Goal: Task Accomplishment & Management: Complete application form

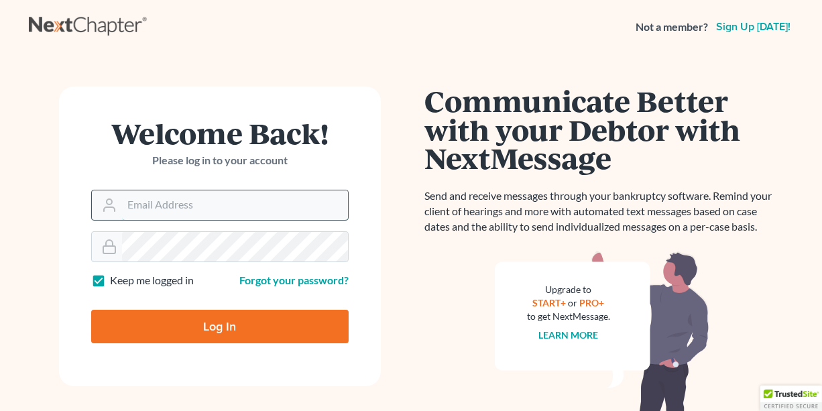
click at [220, 207] on input "Email Address" at bounding box center [235, 204] width 226 height 29
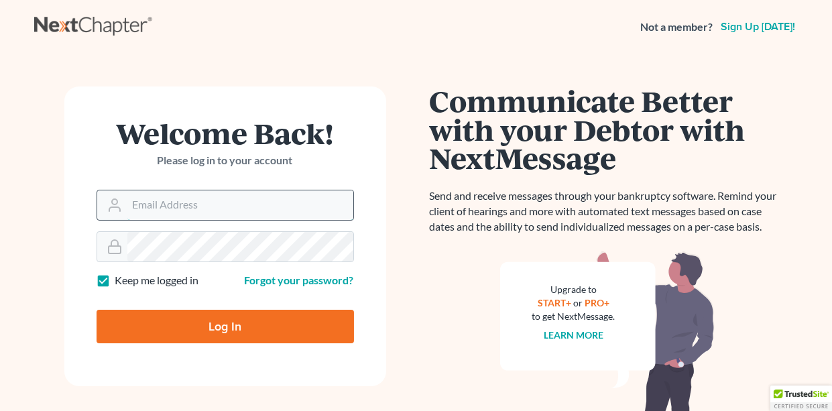
type input "[EMAIL_ADDRESS][DOMAIN_NAME]"
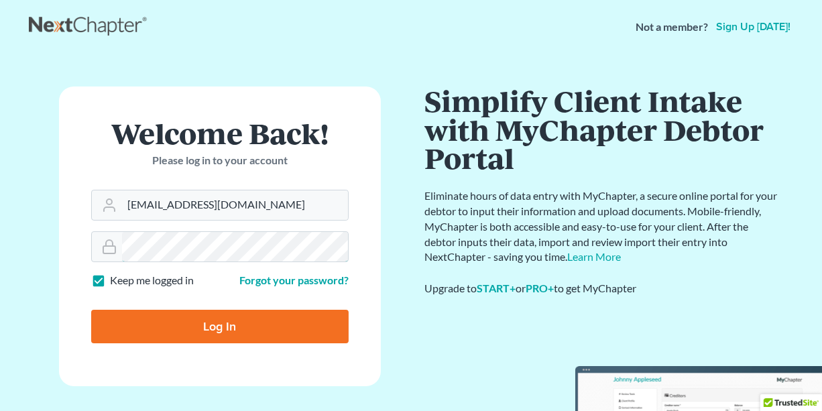
click at [91, 310] on input "Log In" at bounding box center [219, 327] width 257 height 34
type input "Thinking..."
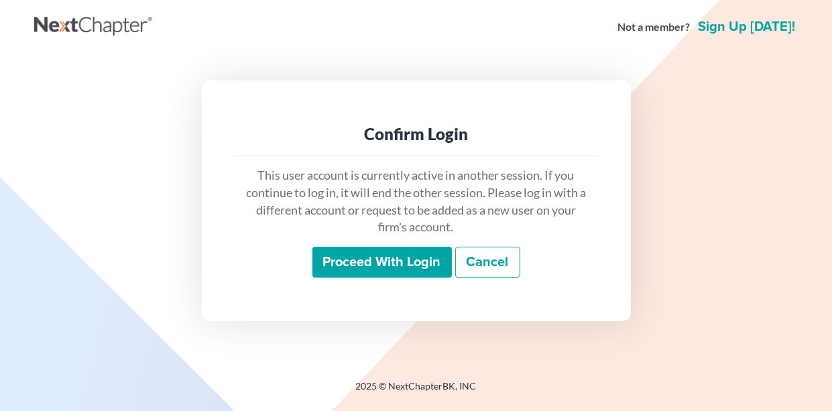
click at [399, 262] on input "Proceed with login" at bounding box center [381, 262] width 139 height 31
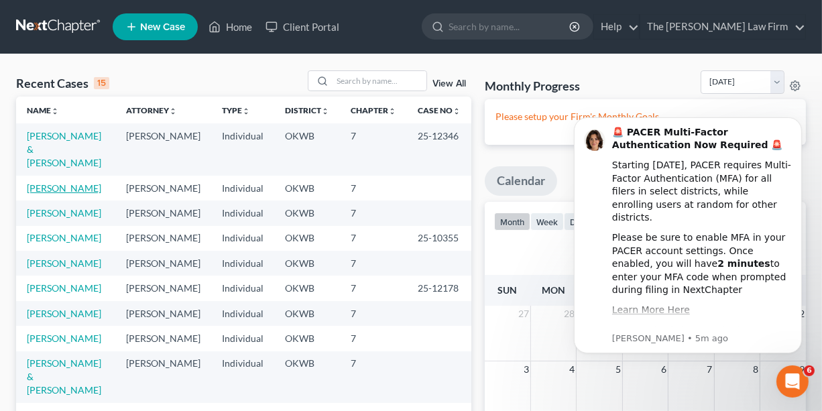
click at [54, 182] on link "Hart, Sherry" at bounding box center [64, 187] width 74 height 11
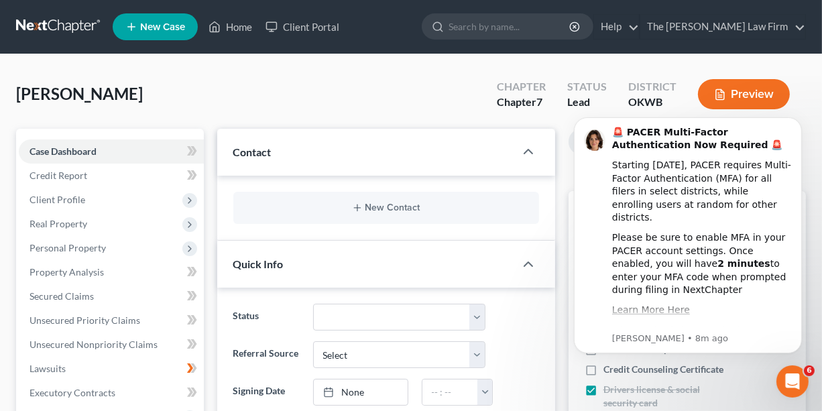
drag, startPoint x: 164, startPoint y: 90, endPoint x: 180, endPoint y: 86, distance: 17.4
click at [164, 90] on div "Hart, Sherry Upgraded Chapter Chapter 7 Status Lead District OKWB Preview" at bounding box center [410, 99] width 789 height 58
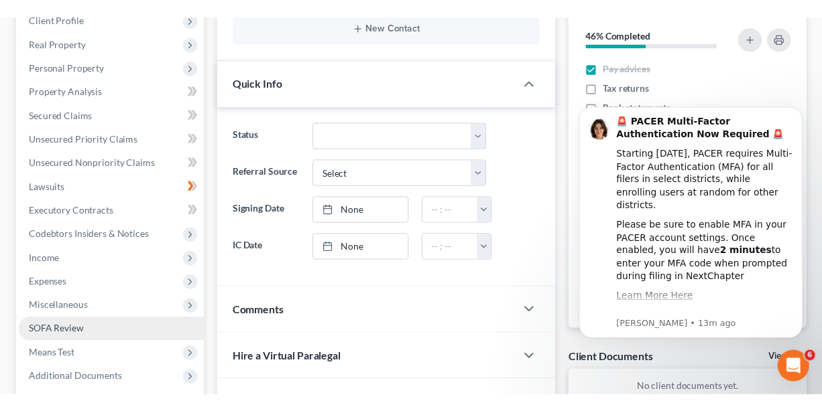
scroll to position [201, 0]
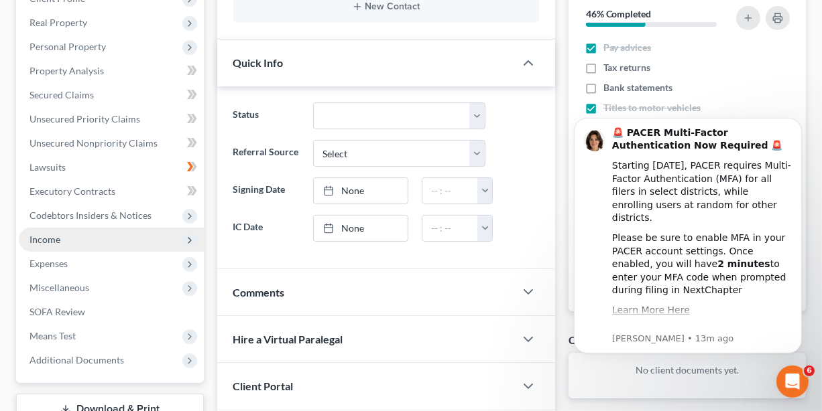
click at [84, 243] on span "Income" at bounding box center [111, 240] width 185 height 24
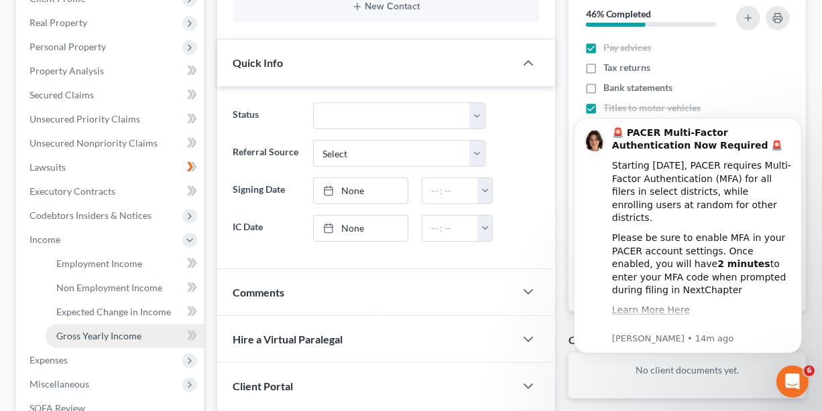
drag, startPoint x: 110, startPoint y: 334, endPoint x: 148, endPoint y: 333, distance: 38.2
click at [111, 334] on span "Gross Yearly Income" at bounding box center [98, 335] width 85 height 11
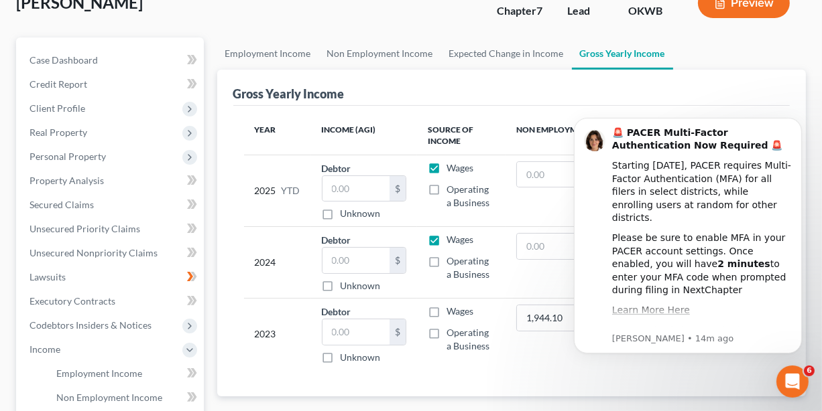
scroll to position [133, 0]
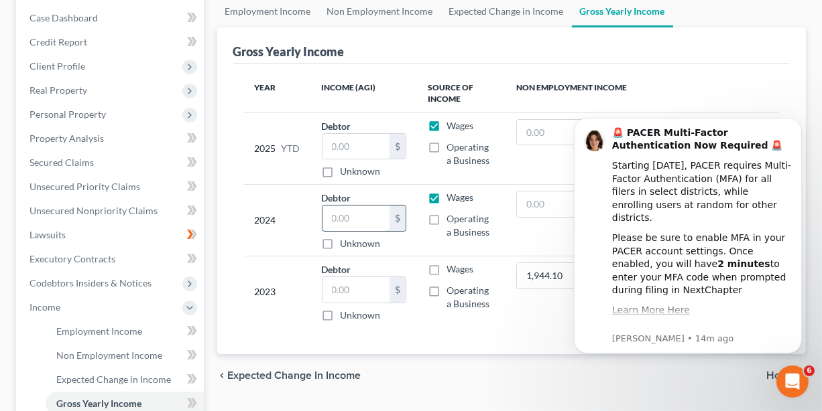
click at [370, 223] on input "text" at bounding box center [356, 218] width 68 height 25
drag, startPoint x: 537, startPoint y: 199, endPoint x: 551, endPoint y: 201, distance: 14.2
click at [537, 200] on input "text" at bounding box center [548, 204] width 63 height 25
click at [797, 121] on icon "Dismiss notification" at bounding box center [796, 120] width 7 height 7
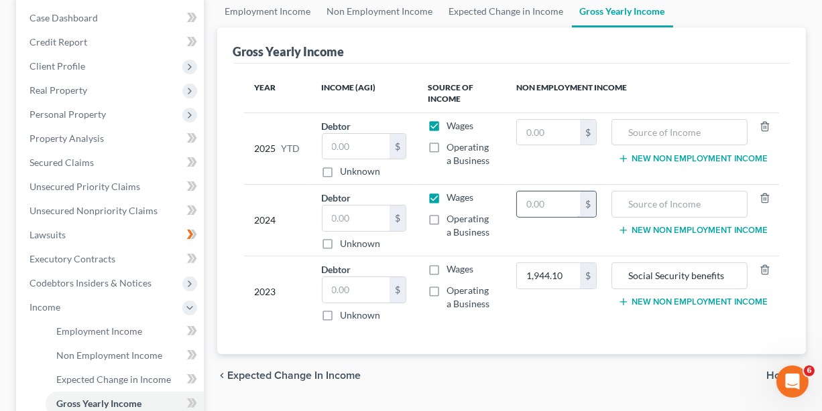
click at [549, 200] on input "text" at bounding box center [548, 204] width 63 height 25
type input "38,100.00"
click at [648, 210] on input "text" at bounding box center [679, 204] width 121 height 25
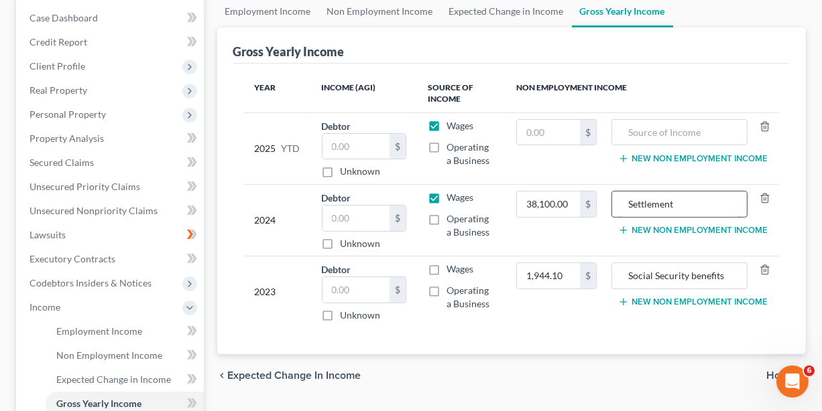
click at [693, 204] on input "Settlement" at bounding box center [679, 204] width 121 height 25
click at [691, 204] on input "Settlement CJ-24-312" at bounding box center [679, 204] width 121 height 25
type input "Settlement CJ-2024-312"
click at [446, 198] on label "Wages" at bounding box center [459, 197] width 27 height 13
click at [452, 198] on input "Wages" at bounding box center [456, 195] width 9 height 9
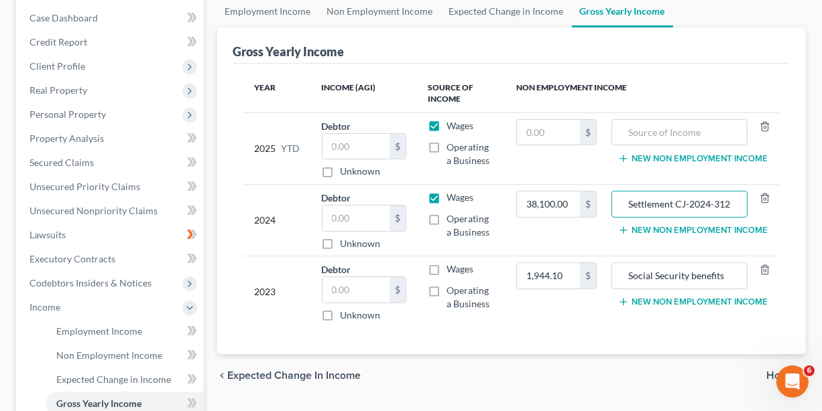
checkbox input "false"
click at [678, 228] on button "New Non Employment Income" at bounding box center [692, 230] width 149 height 11
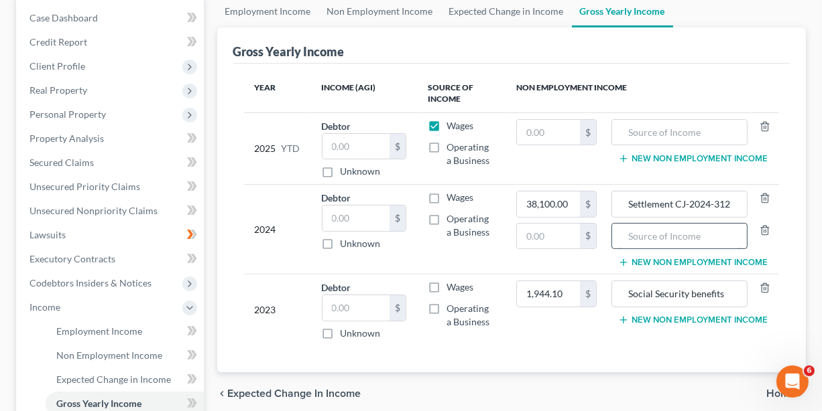
click at [655, 243] on input "text" at bounding box center [679, 236] width 121 height 25
type input "SS"
drag, startPoint x: 730, startPoint y: 294, endPoint x: 621, endPoint y: 290, distance: 109.3
click at [622, 292] on input "Social Security benefits" at bounding box center [679, 293] width 121 height 25
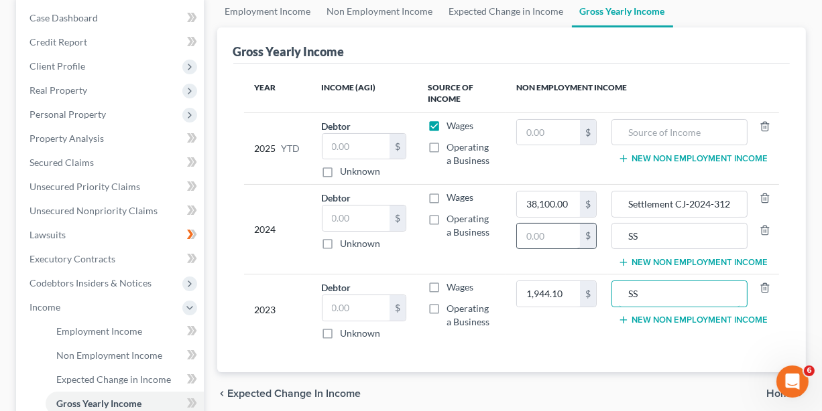
type input "SS"
click at [550, 232] on input "text" at bounding box center [548, 236] width 63 height 25
type input "0.00"
click at [446, 125] on label "Wages" at bounding box center [459, 125] width 27 height 13
click at [452, 125] on input "Wages" at bounding box center [456, 123] width 9 height 9
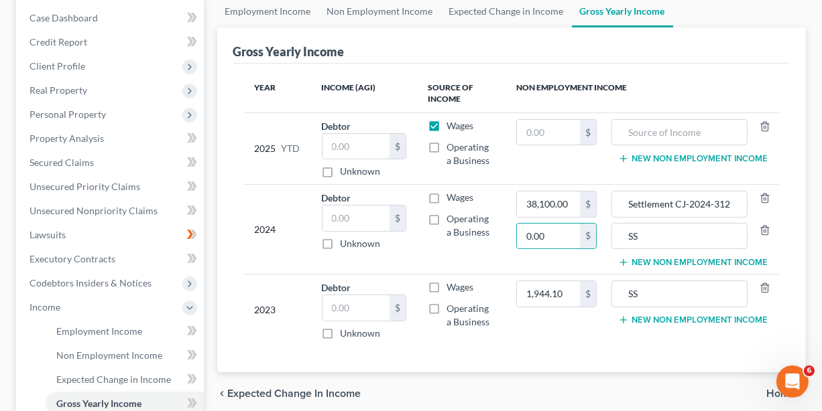
checkbox input "false"
click at [647, 127] on input "text" at bounding box center [679, 132] width 121 height 25
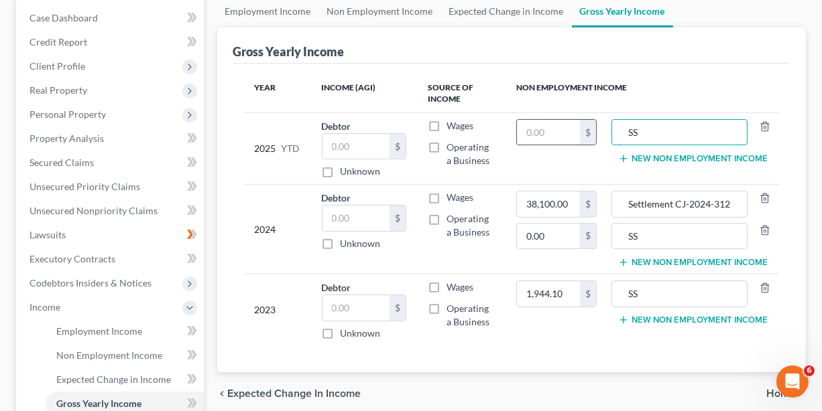
type input "SS"
click at [526, 136] on input "text" at bounding box center [548, 132] width 63 height 25
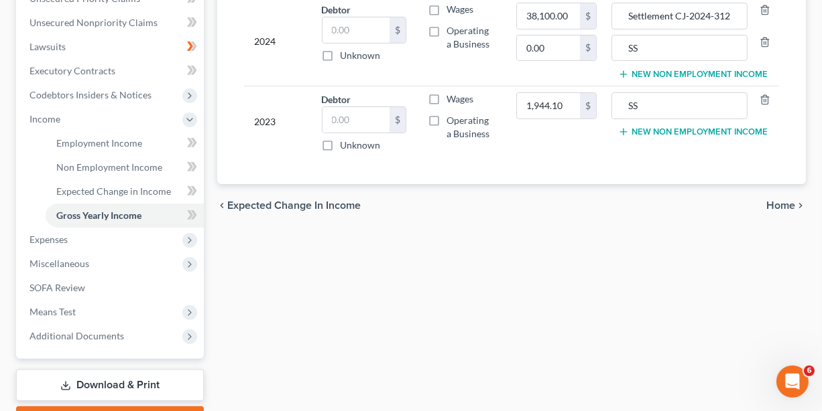
scroll to position [334, 0]
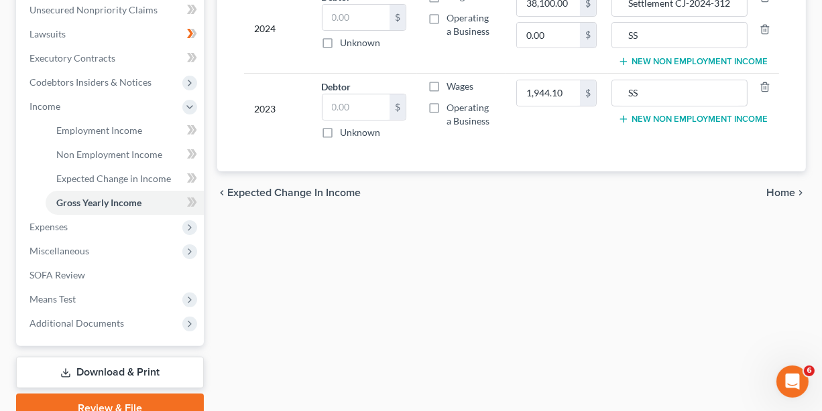
type input "0.00"
click at [791, 191] on span "Home" at bounding box center [780, 193] width 29 height 11
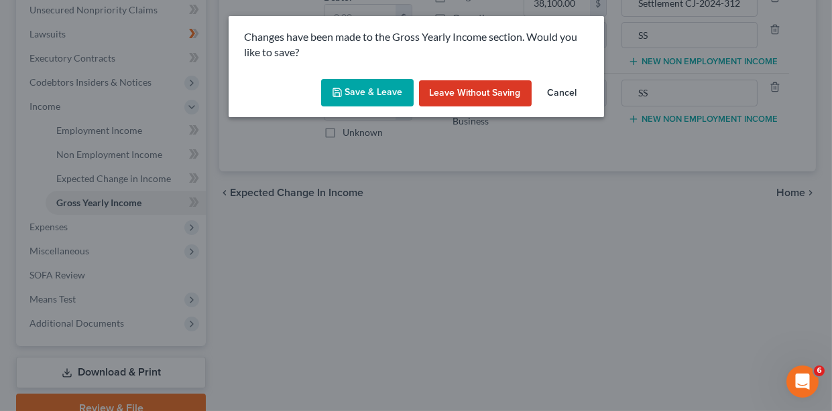
click at [370, 89] on button "Save & Leave" at bounding box center [367, 93] width 92 height 28
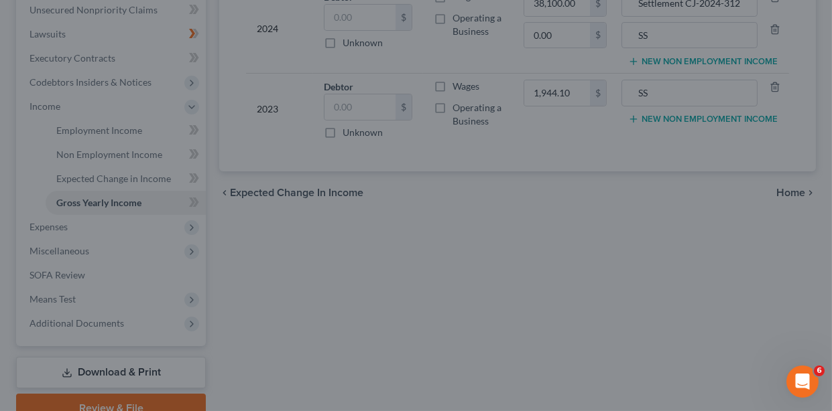
type input "0.00"
type input "SS"
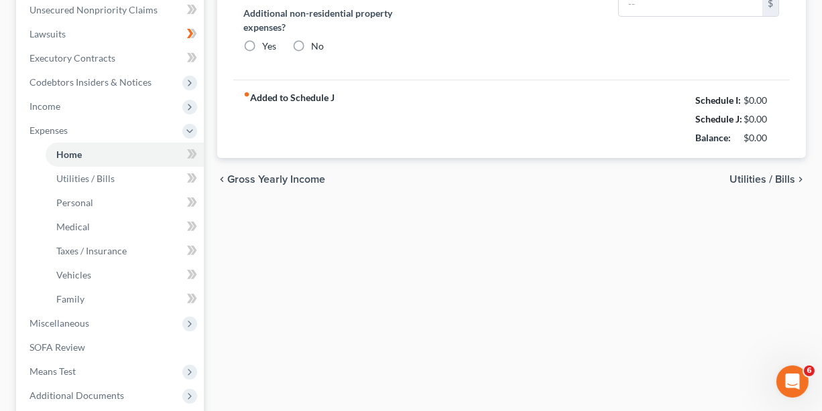
type input "374.14"
type input "0.00"
radio input "true"
type input "81.55"
type input "0.00"
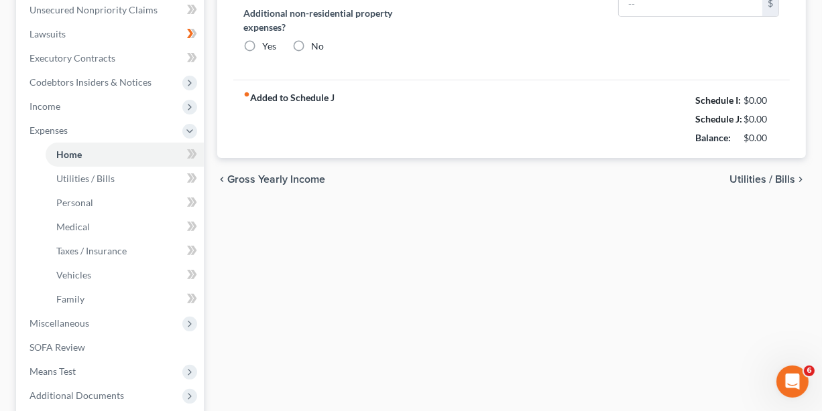
type input "0.00"
type input "100.00"
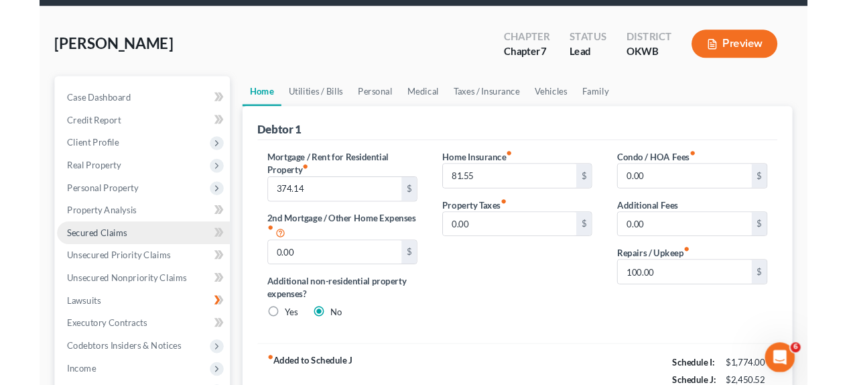
scroll to position [66, 0]
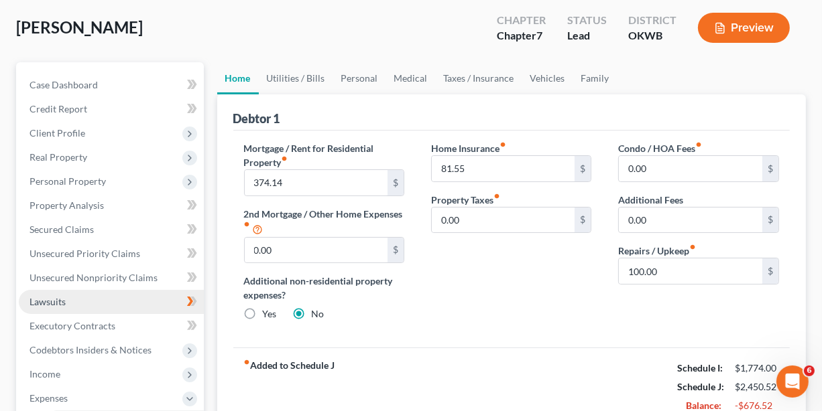
click at [76, 302] on link "Lawsuits" at bounding box center [111, 302] width 185 height 24
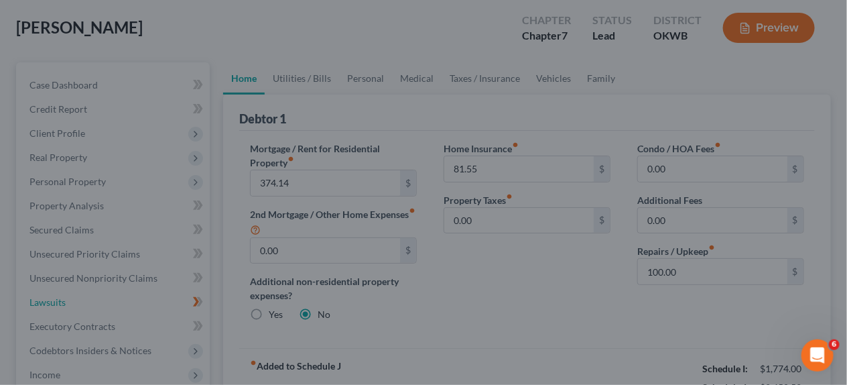
scroll to position [334, 0]
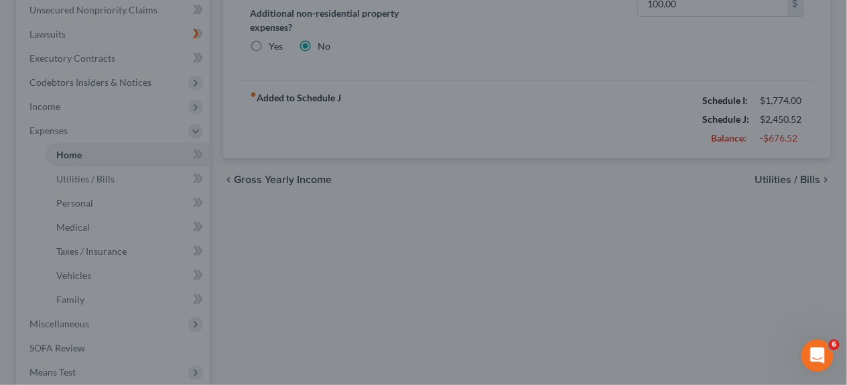
click at [828, 348] on div "Open Intercom Messenger" at bounding box center [817, 354] width 44 height 44
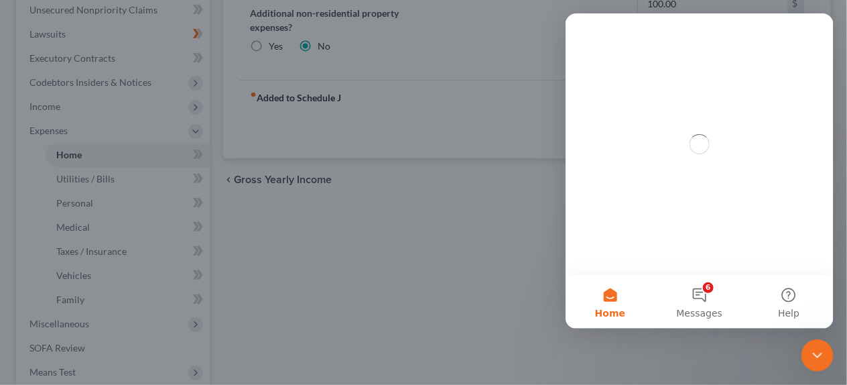
scroll to position [0, 0]
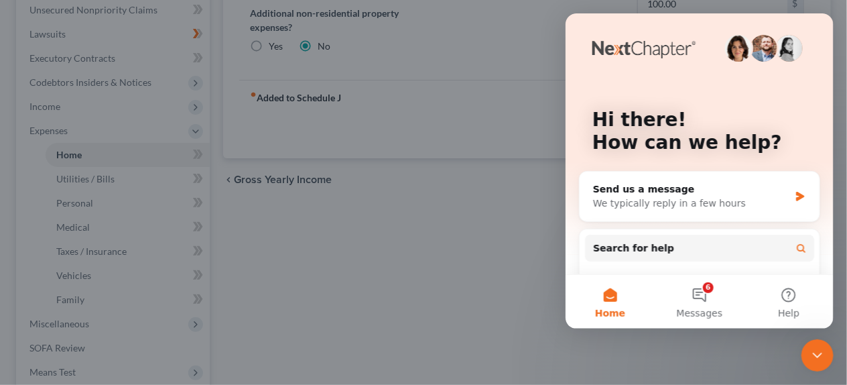
click at [278, 202] on div at bounding box center [423, 192] width 847 height 385
drag, startPoint x: 269, startPoint y: 88, endPoint x: 269, endPoint y: 97, distance: 9.4
click at [269, 91] on div at bounding box center [423, 192] width 847 height 385
click at [594, 307] on button "Home" at bounding box center [609, 302] width 89 height 54
click at [831, 0] on div at bounding box center [423, 192] width 847 height 385
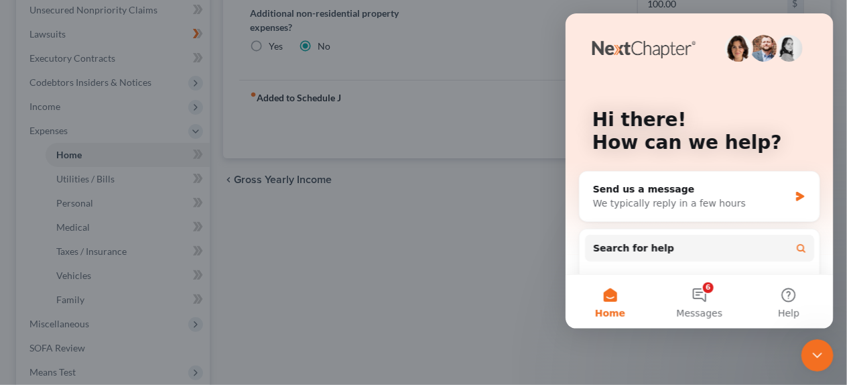
click at [831, 13] on iframe at bounding box center [700, 170] width 268 height 315
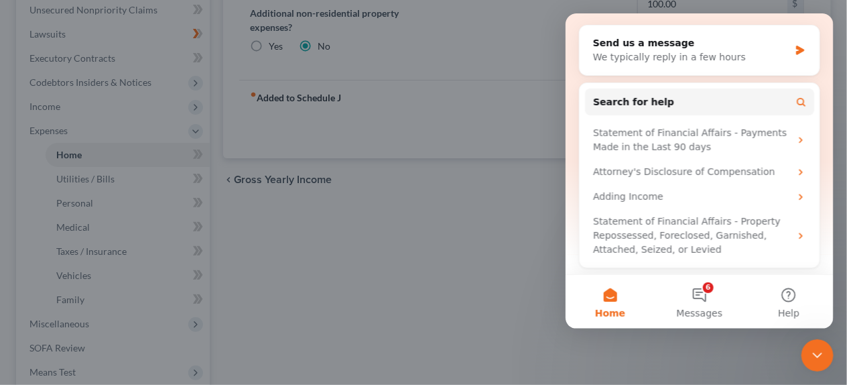
click at [349, 53] on div at bounding box center [423, 192] width 847 height 385
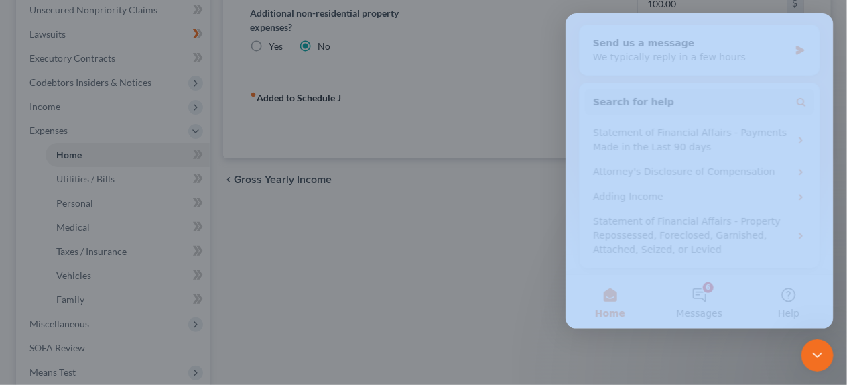
drag, startPoint x: 1398, startPoint y: 28, endPoint x: 831, endPoint y: 15, distance: 567.1
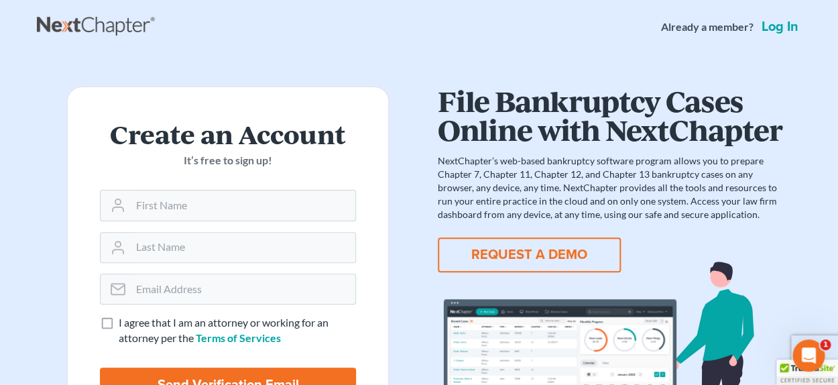
click at [775, 23] on link "Log in" at bounding box center [780, 26] width 42 height 13
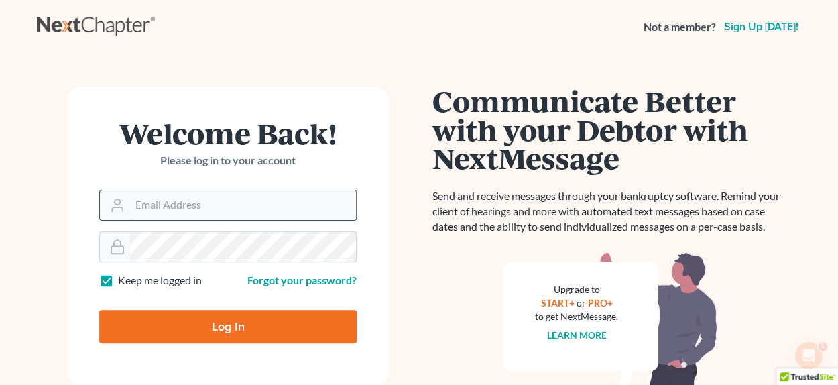
click at [182, 199] on input "Email Address" at bounding box center [243, 204] width 226 height 29
type input "[EMAIL_ADDRESS][DOMAIN_NAME]"
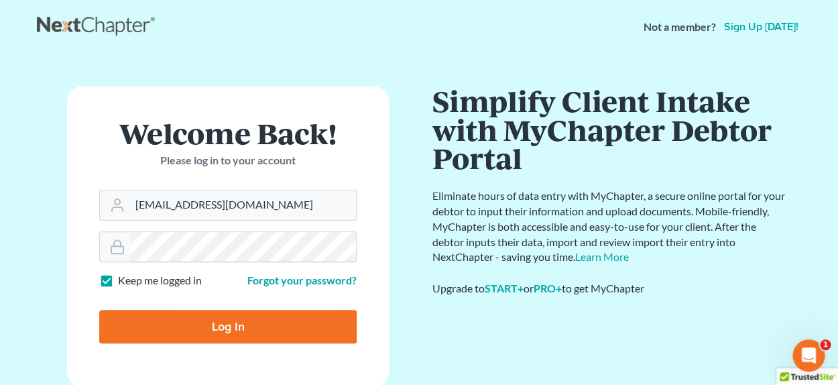
click at [99, 310] on input "Log In" at bounding box center [227, 327] width 257 height 34
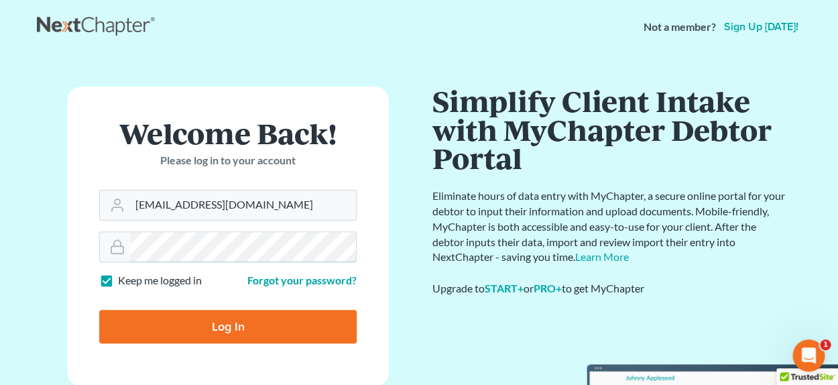
type input "Thinking..."
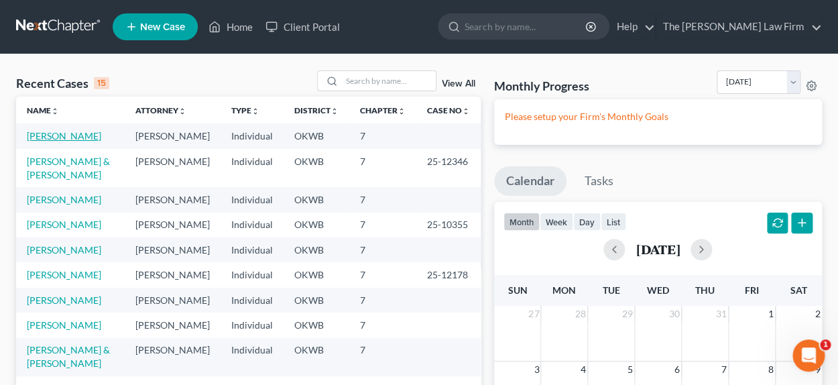
click at [62, 137] on link "[PERSON_NAME]" at bounding box center [64, 135] width 74 height 11
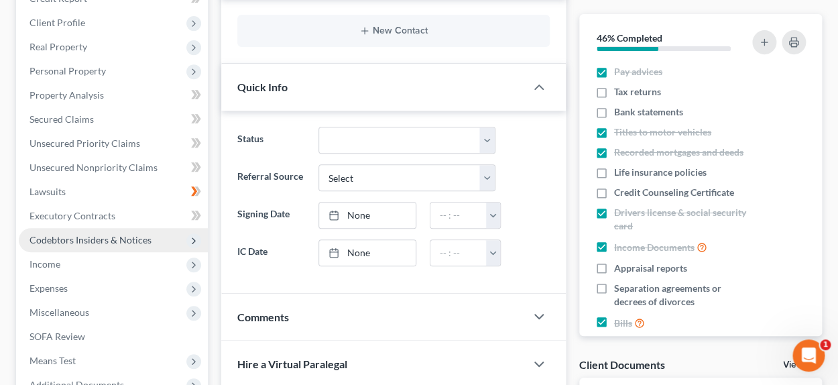
scroll to position [201, 0]
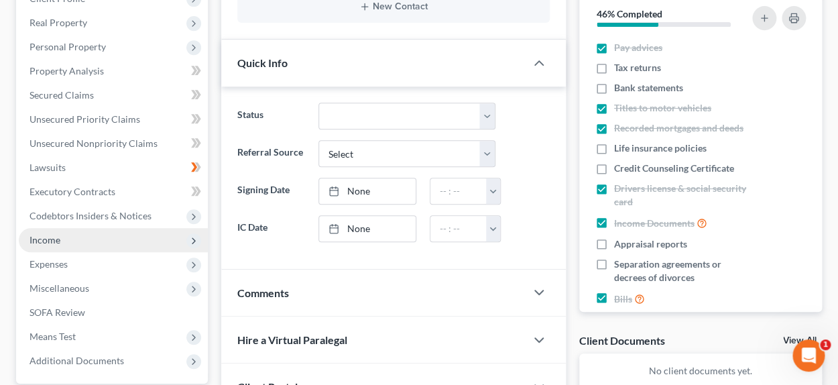
click at [93, 240] on span "Income" at bounding box center [113, 240] width 189 height 24
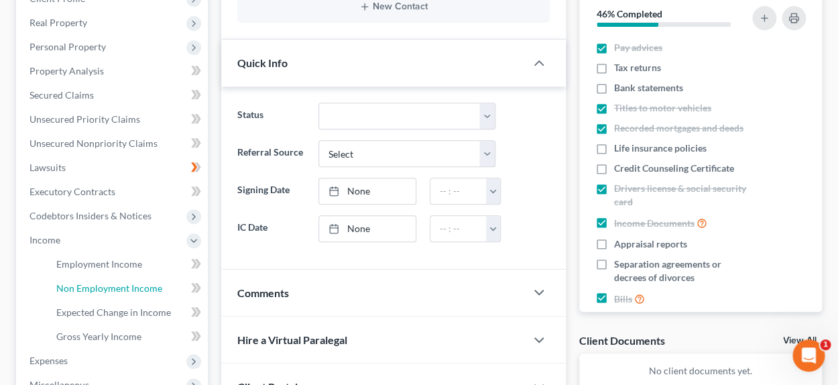
click at [108, 288] on span "Non Employment Income" at bounding box center [109, 287] width 106 height 11
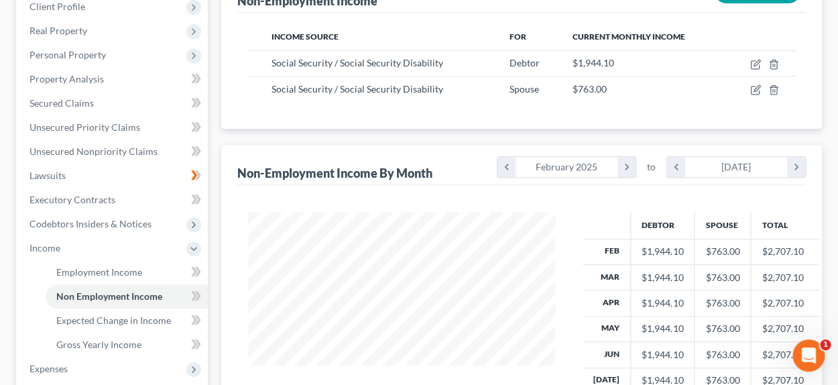
scroll to position [222, 0]
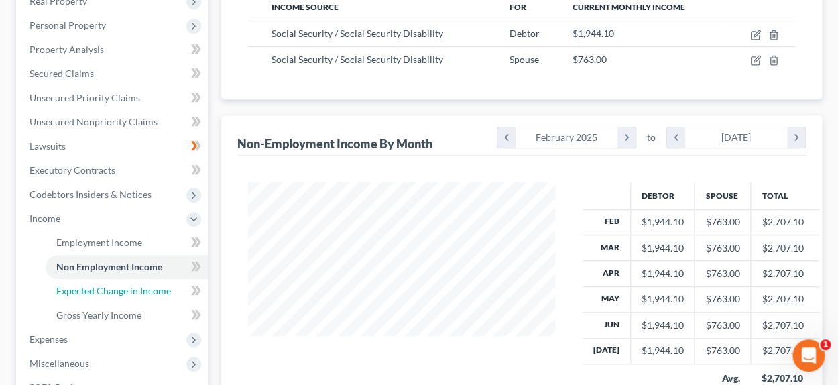
drag, startPoint x: 138, startPoint y: 289, endPoint x: 373, endPoint y: 325, distance: 238.0
click at [138, 289] on span "Expected Change in Income" at bounding box center [113, 290] width 115 height 11
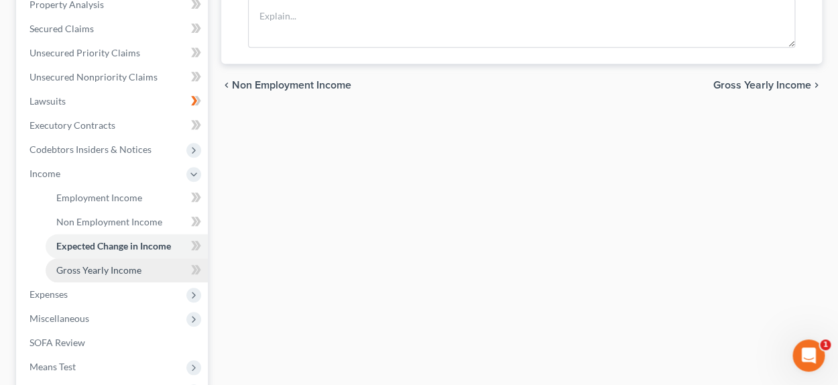
click at [100, 277] on link "Gross Yearly Income" at bounding box center [127, 270] width 162 height 24
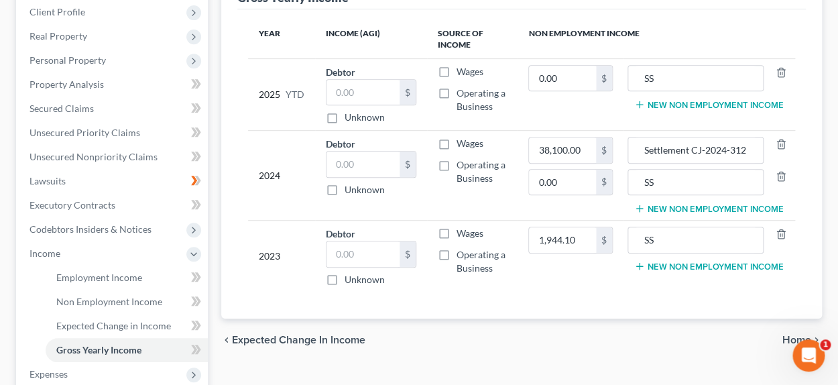
scroll to position [201, 0]
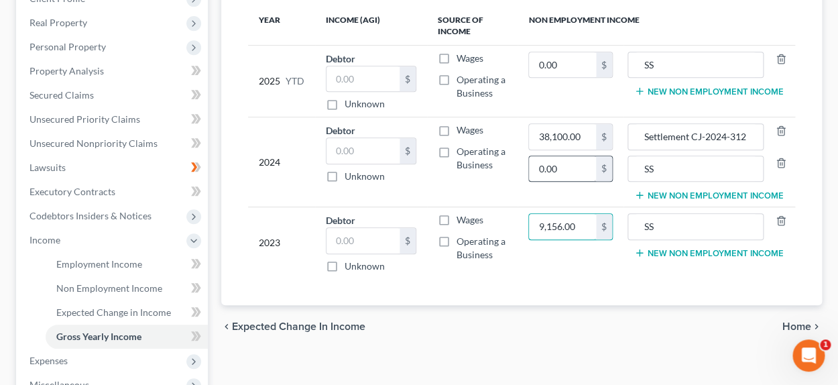
type input "9,156.00"
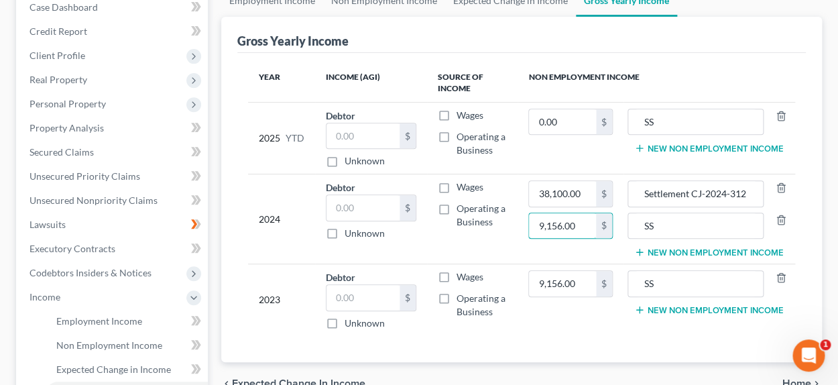
scroll to position [334, 0]
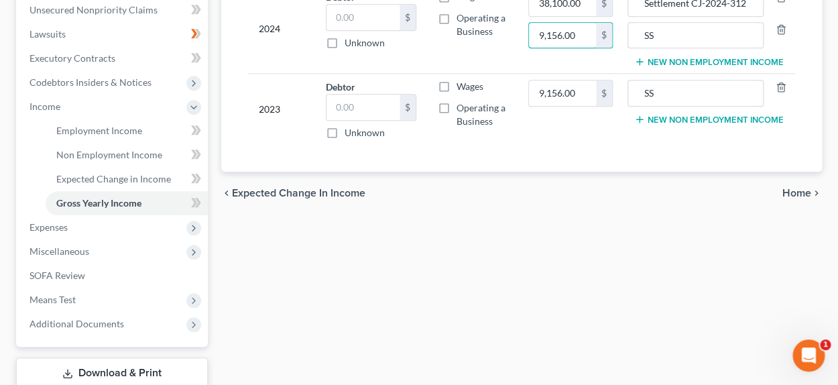
type input "9,156.00"
click at [801, 194] on span "Home" at bounding box center [796, 193] width 29 height 11
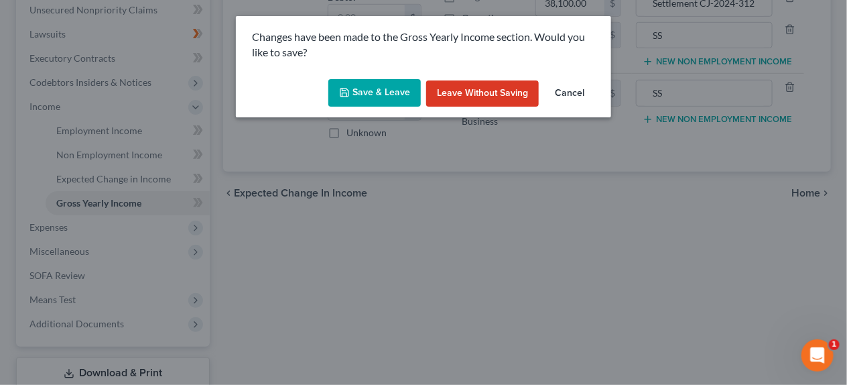
click at [382, 99] on button "Save & Leave" at bounding box center [374, 93] width 92 height 28
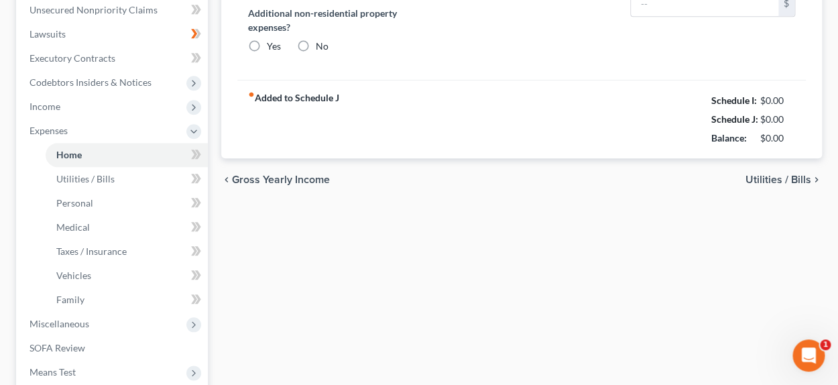
type input "374.14"
type input "0.00"
radio input "true"
type input "81.55"
type input "0.00"
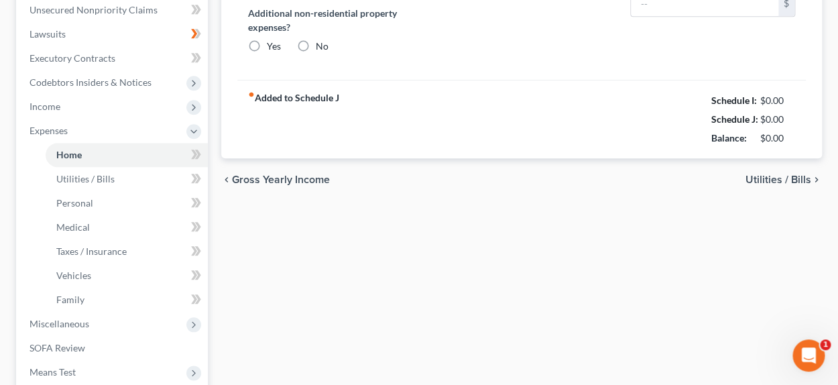
type input "0.00"
type input "100.00"
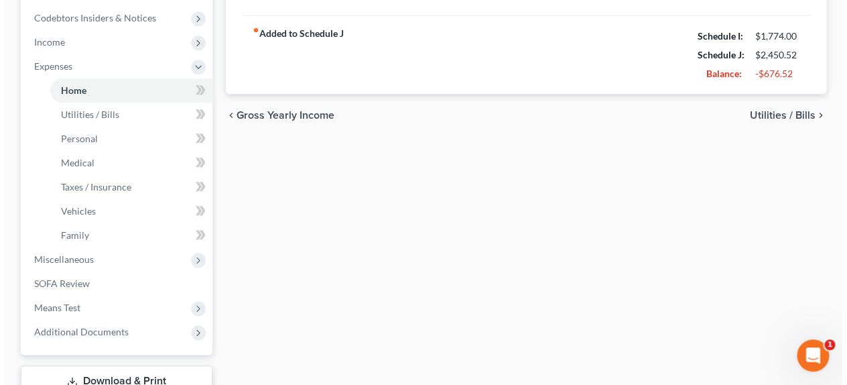
scroll to position [402, 0]
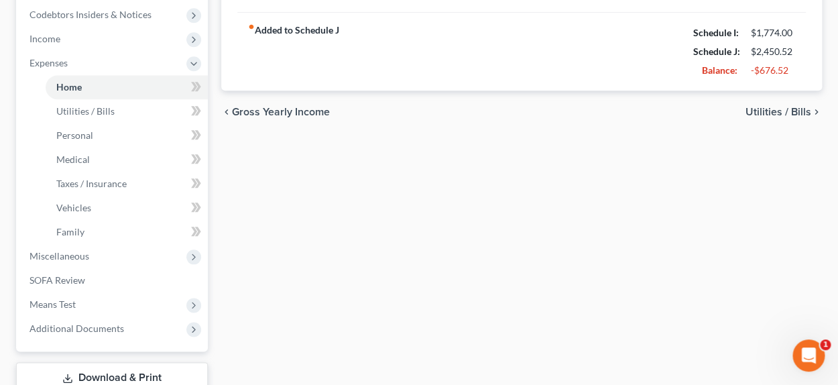
click at [268, 112] on span "Gross Yearly Income" at bounding box center [281, 112] width 98 height 11
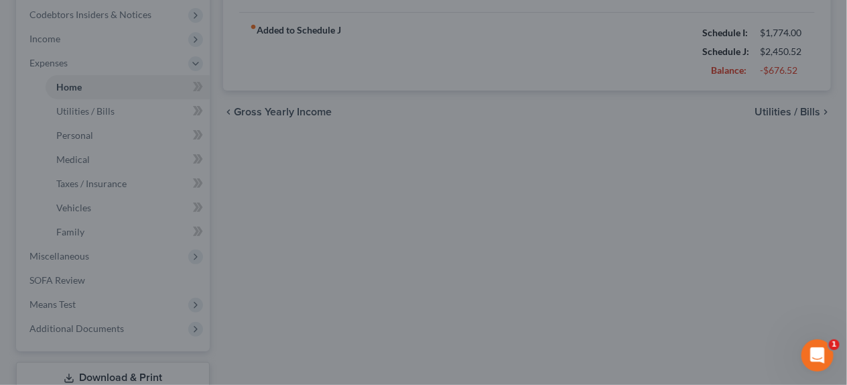
click at [127, 217] on div at bounding box center [423, 192] width 847 height 385
click at [539, 181] on div at bounding box center [423, 192] width 847 height 385
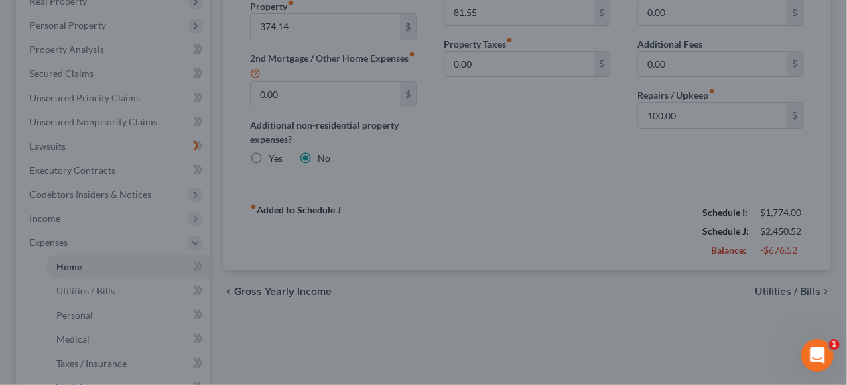
scroll to position [201, 0]
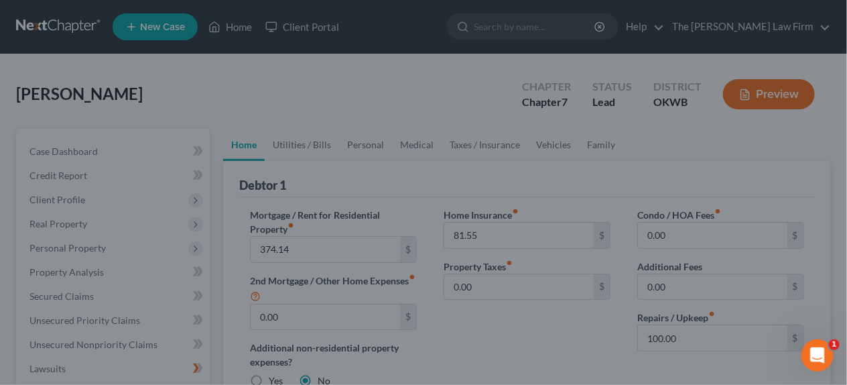
click at [152, 24] on div at bounding box center [423, 192] width 847 height 385
click at [71, 117] on div at bounding box center [423, 192] width 847 height 385
click at [76, 92] on div at bounding box center [423, 192] width 847 height 385
drag, startPoint x: 79, startPoint y: 92, endPoint x: 110, endPoint y: 88, distance: 31.2
click at [92, 92] on div at bounding box center [423, 192] width 847 height 385
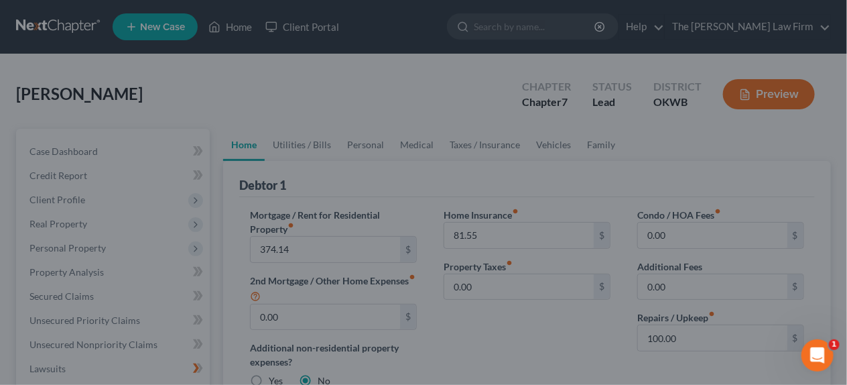
click at [304, 131] on div at bounding box center [423, 192] width 847 height 385
click at [305, 131] on div at bounding box center [423, 192] width 847 height 385
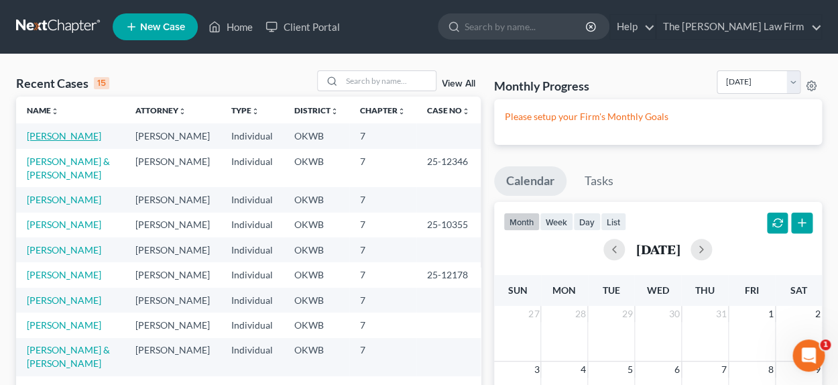
click at [62, 138] on link "[PERSON_NAME]" at bounding box center [64, 135] width 74 height 11
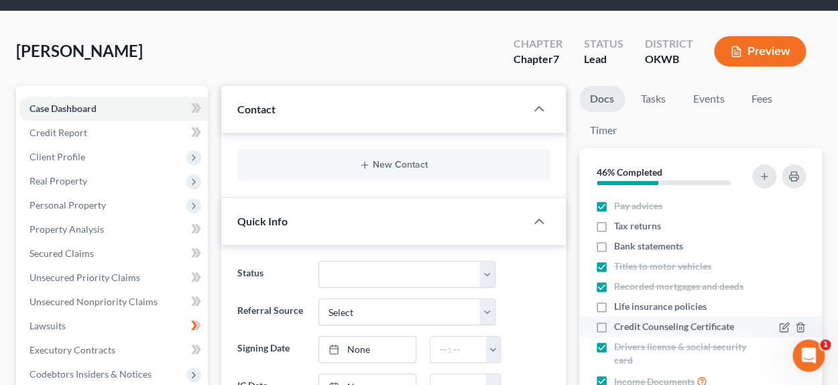
scroll to position [66, 0]
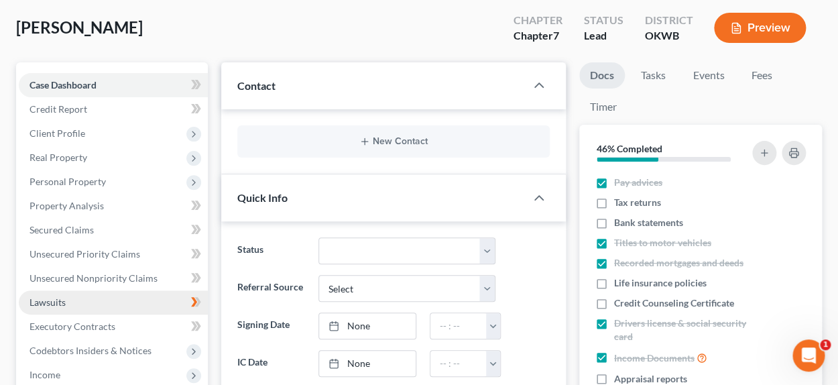
click at [112, 299] on link "Lawsuits" at bounding box center [113, 302] width 189 height 24
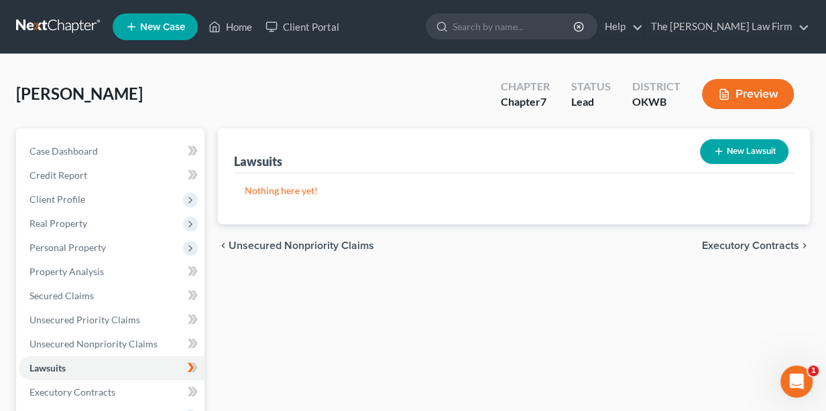
click at [754, 160] on button "New Lawsuit" at bounding box center [744, 151] width 88 height 25
select select "0"
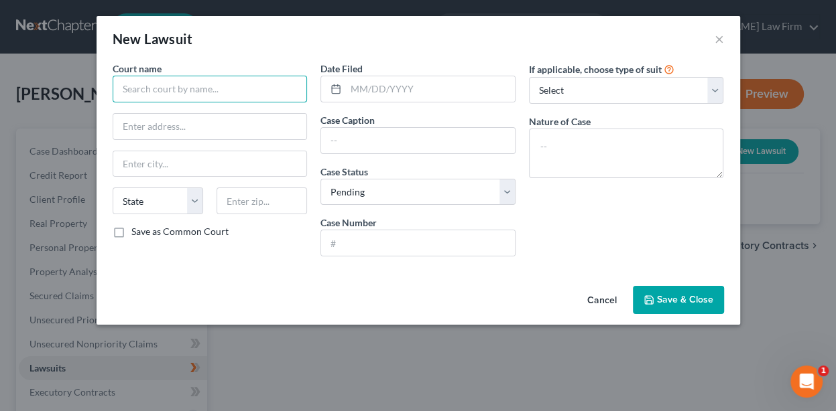
click at [237, 86] on input "text" at bounding box center [210, 89] width 195 height 27
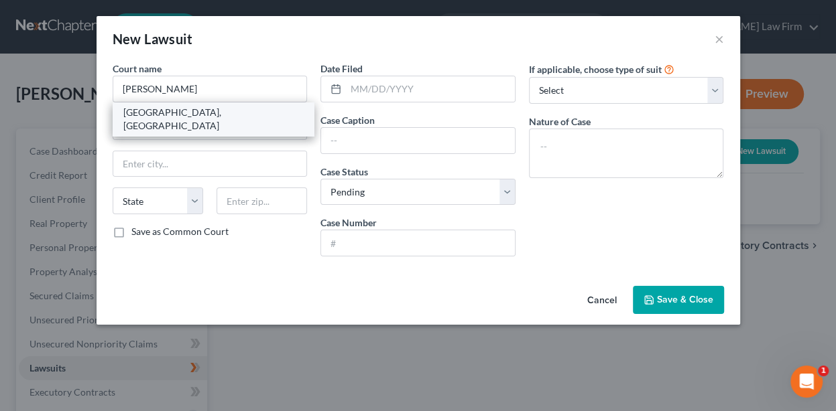
click at [195, 117] on div "[GEOGRAPHIC_DATA], [GEOGRAPHIC_DATA]" at bounding box center [213, 119] width 180 height 27
type input "[GEOGRAPHIC_DATA], [GEOGRAPHIC_DATA]"
type input "[STREET_ADDRESS]"
type input "Stillwater"
select select "37"
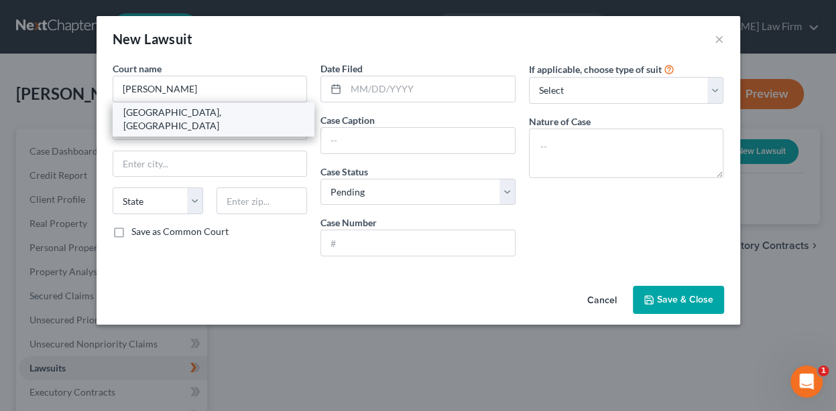
type input "74074"
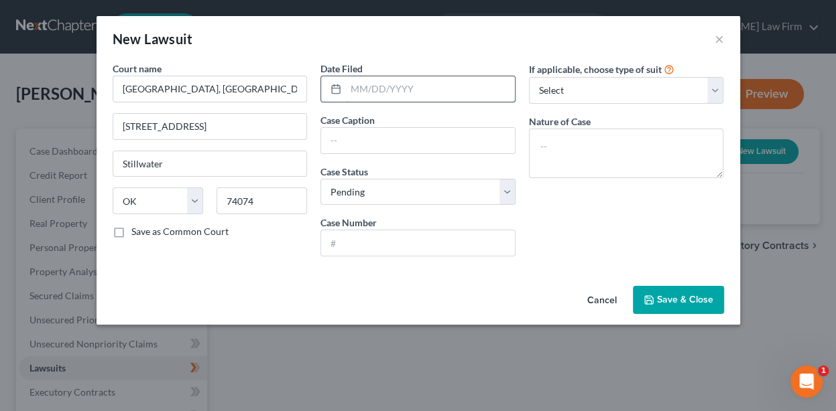
click at [372, 93] on input "text" at bounding box center [430, 88] width 169 height 25
type input "0"
type input "[DATE]"
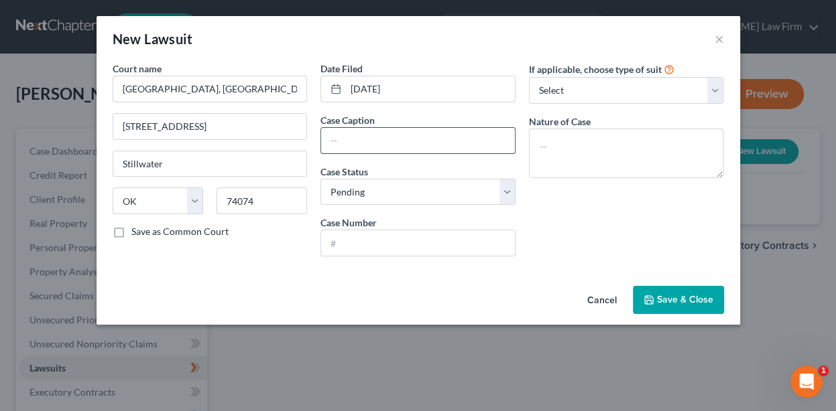
click at [375, 139] on input "text" at bounding box center [418, 140] width 194 height 25
click at [362, 125] on label "Case Caption" at bounding box center [347, 120] width 54 height 14
click at [361, 134] on input "text" at bounding box center [418, 140] width 194 height 25
type input "CS-2024-388"
click at [381, 245] on input "text" at bounding box center [418, 243] width 194 height 25
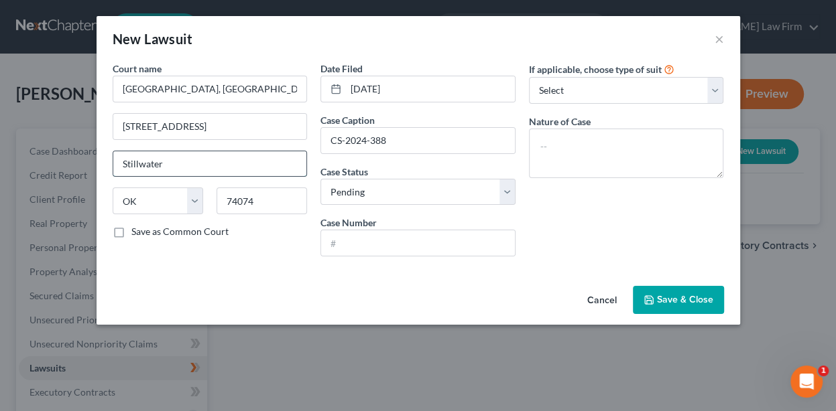
click at [305, 157] on input "Stillwater" at bounding box center [210, 163] width 194 height 25
drag, startPoint x: 452, startPoint y: 141, endPoint x: 299, endPoint y: 153, distance: 153.9
click at [299, 153] on div "Court name * [GEOGRAPHIC_DATA] [GEOGRAPHIC_DATA][US_STATE] CA CO CT DE DC [GEOG…" at bounding box center [418, 165] width 625 height 206
click at [338, 242] on input "text" at bounding box center [418, 243] width 194 height 25
paste input "CS-2024-388"
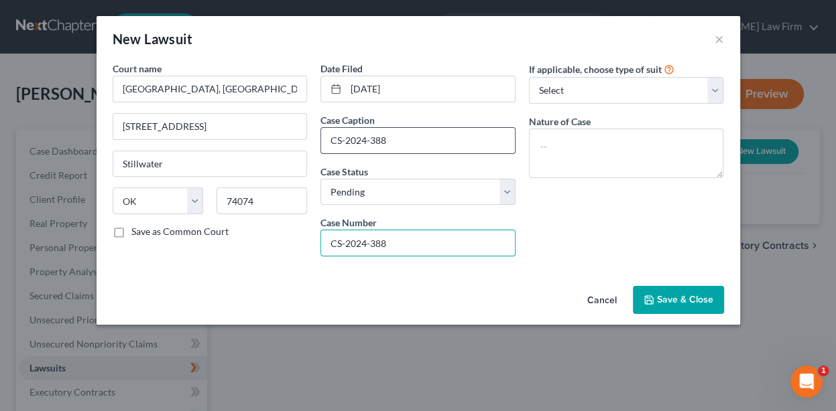
type input "CS-2024-388"
drag, startPoint x: 412, startPoint y: 137, endPoint x: 310, endPoint y: 141, distance: 101.9
click at [310, 141] on div "Court name * [GEOGRAPHIC_DATA] [GEOGRAPHIC_DATA][US_STATE] CA CO CT DE DC [GEOG…" at bounding box center [418, 165] width 625 height 206
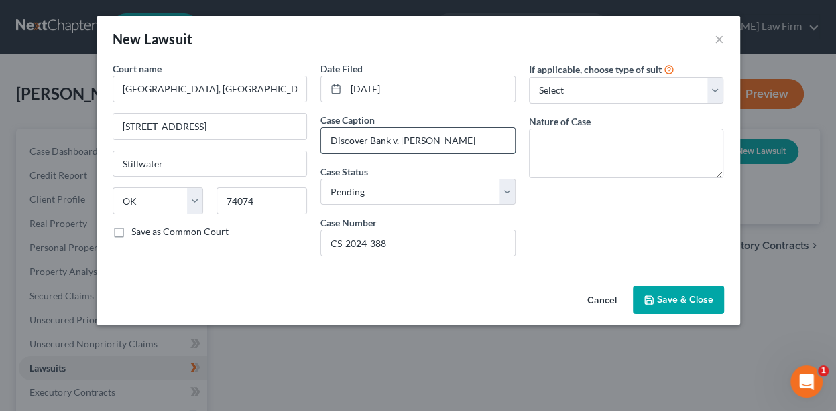
drag, startPoint x: 492, startPoint y: 143, endPoint x: 399, endPoint y: 143, distance: 92.5
click at [399, 143] on input "Discover Bank v. [PERSON_NAME]" at bounding box center [418, 140] width 194 height 25
type input "Discover Bank v. [PERSON_NAME]"
click at [634, 103] on div "If applicable, choose type of suit Select Repossession Garnishment Foreclosure …" at bounding box center [626, 83] width 195 height 42
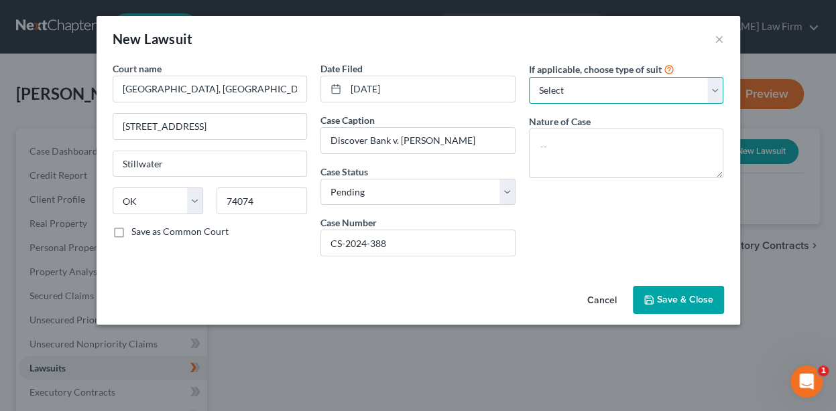
click at [621, 94] on select "Select Repossession Garnishment Foreclosure Attached, Seized, Or Levied Other" at bounding box center [626, 90] width 195 height 27
click at [688, 298] on span "Save & Close" at bounding box center [685, 299] width 56 height 11
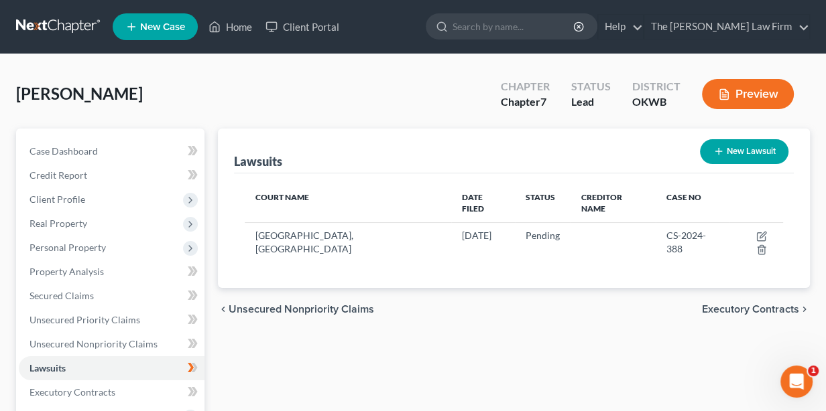
click at [743, 153] on button "New Lawsuit" at bounding box center [744, 151] width 88 height 25
select select "0"
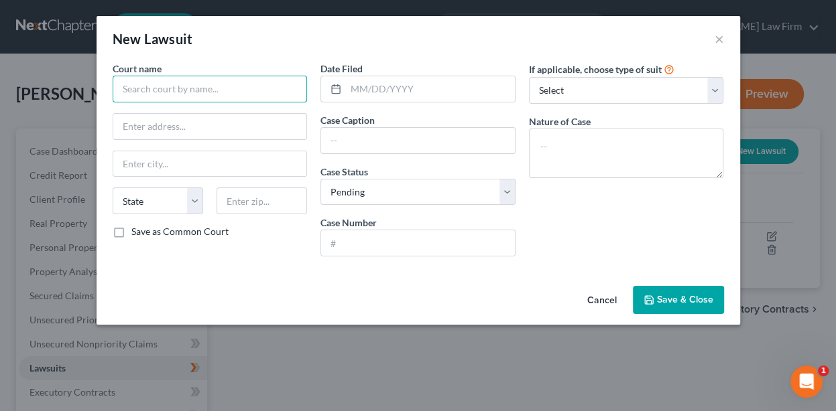
click at [239, 94] on input "text" at bounding box center [210, 89] width 195 height 27
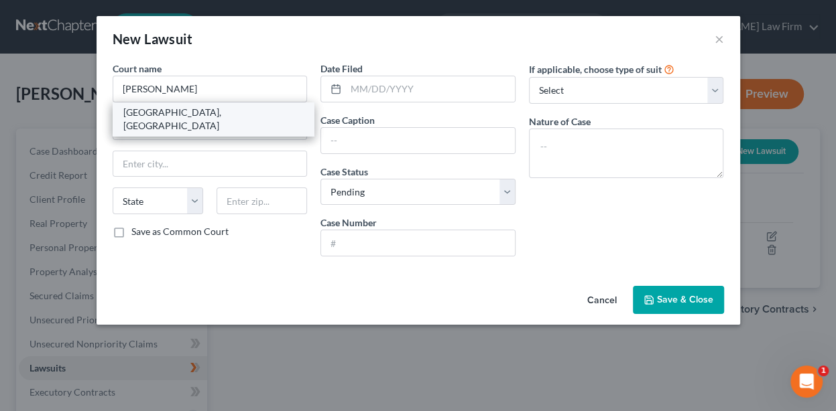
click at [176, 108] on div "[GEOGRAPHIC_DATA], [GEOGRAPHIC_DATA]" at bounding box center [213, 119] width 180 height 27
type input "[GEOGRAPHIC_DATA], [GEOGRAPHIC_DATA]"
type input "[STREET_ADDRESS]"
type input "Stillwater"
select select "37"
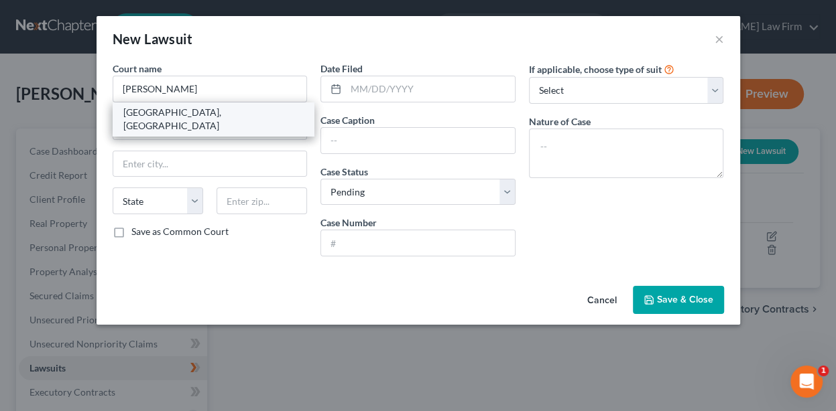
type input "74074"
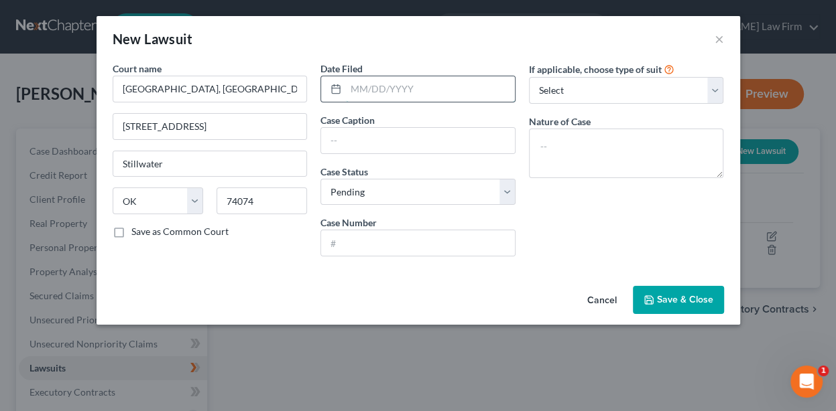
click at [424, 90] on input "text" at bounding box center [430, 88] width 169 height 25
type input "[DATE]"
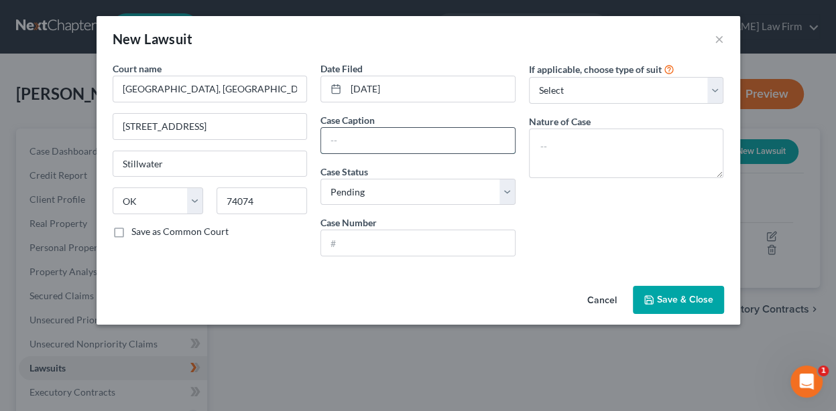
click at [407, 145] on input "text" at bounding box center [418, 140] width 194 height 25
type input "[PERSON_NAME] v. [PERSON_NAME]"
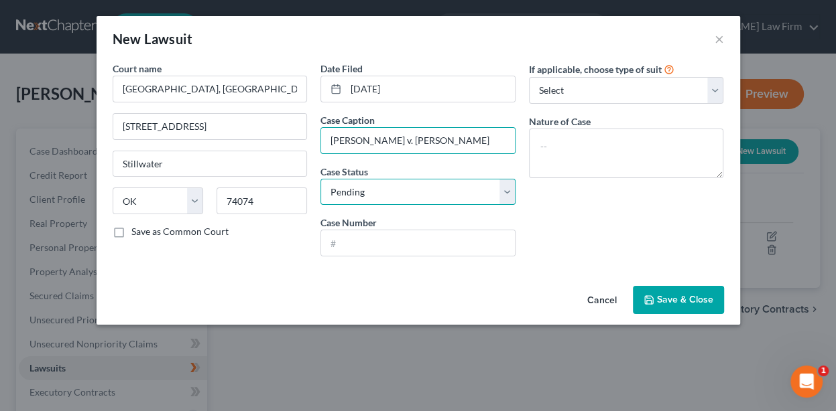
click at [386, 198] on select "Select Pending On Appeal Concluded" at bounding box center [417, 192] width 195 height 27
select select "2"
click at [320, 179] on select "Select Pending On Appeal Concluded" at bounding box center [417, 192] width 195 height 27
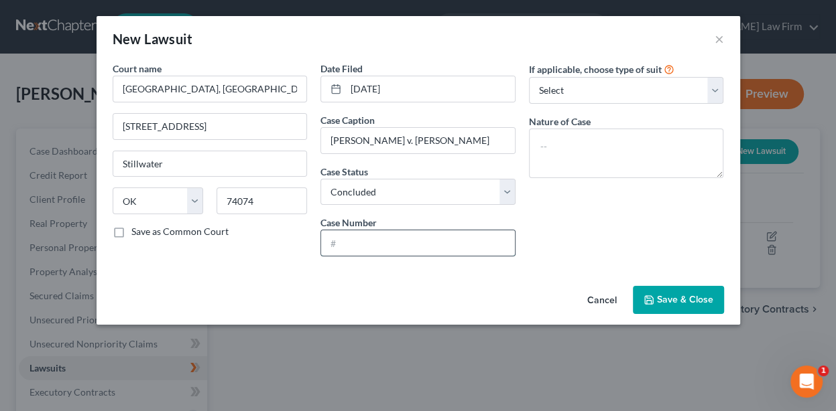
click at [367, 241] on input "text" at bounding box center [418, 243] width 194 height 25
type input "CJ-2024-312"
click at [667, 298] on span "Save & Close" at bounding box center [685, 299] width 56 height 11
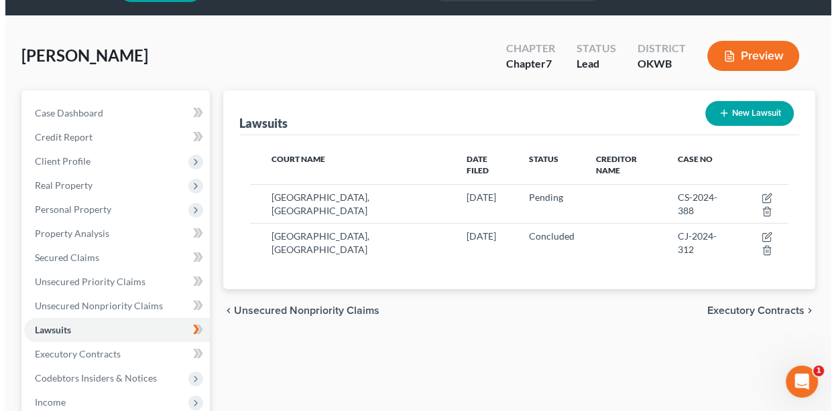
scroll to position [66, 0]
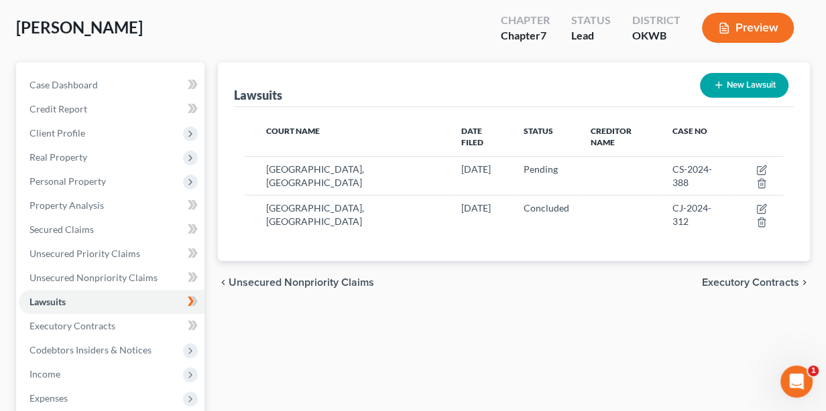
click at [727, 88] on button "New Lawsuit" at bounding box center [744, 85] width 88 height 25
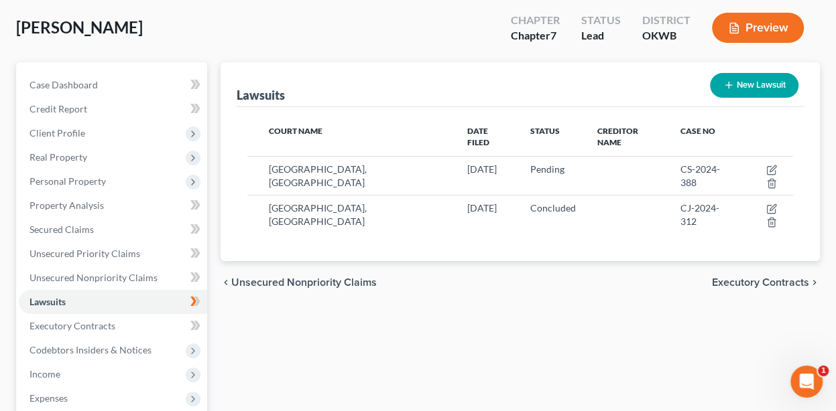
select select "0"
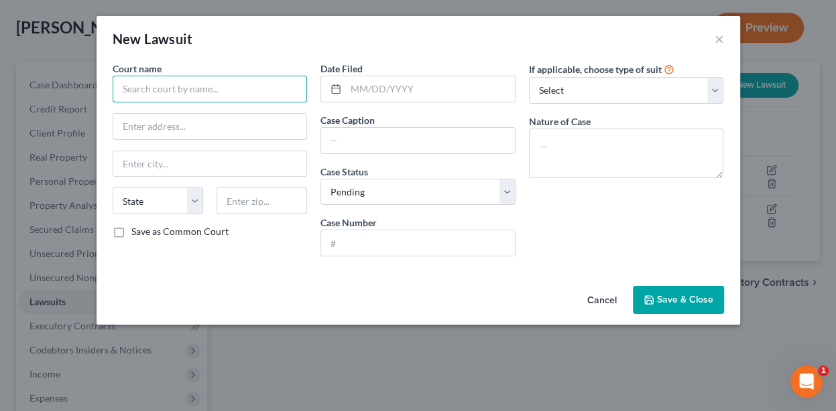
click at [196, 92] on input "text" at bounding box center [210, 89] width 195 height 27
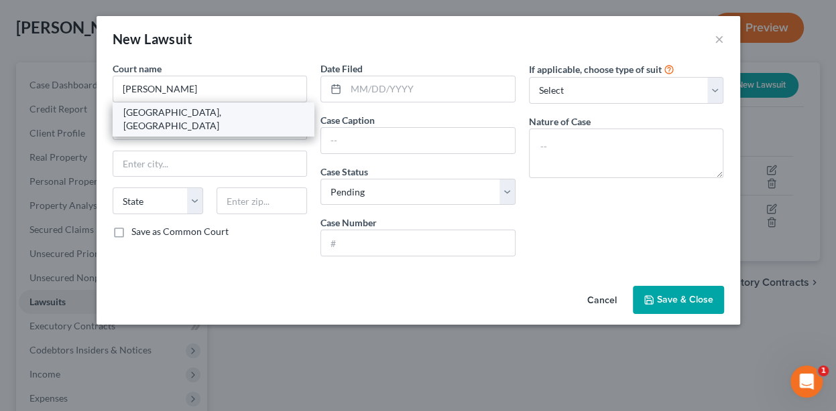
click at [186, 115] on div "[GEOGRAPHIC_DATA], [GEOGRAPHIC_DATA]" at bounding box center [213, 119] width 180 height 27
type input "[GEOGRAPHIC_DATA], [GEOGRAPHIC_DATA]"
type input "[STREET_ADDRESS]"
type input "Stillwater"
select select "37"
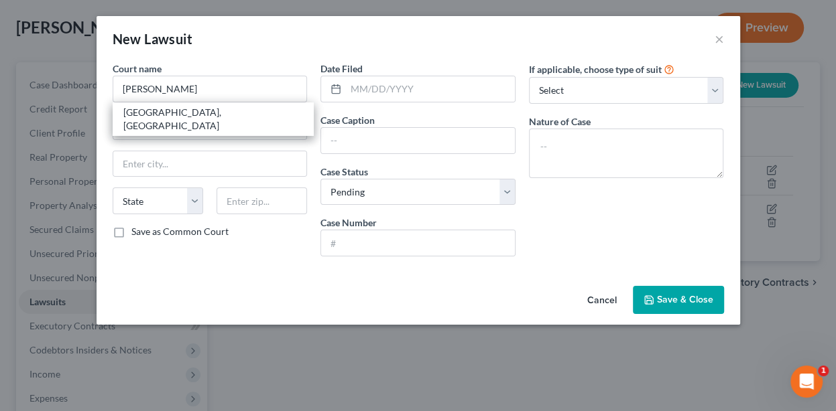
type input "74074"
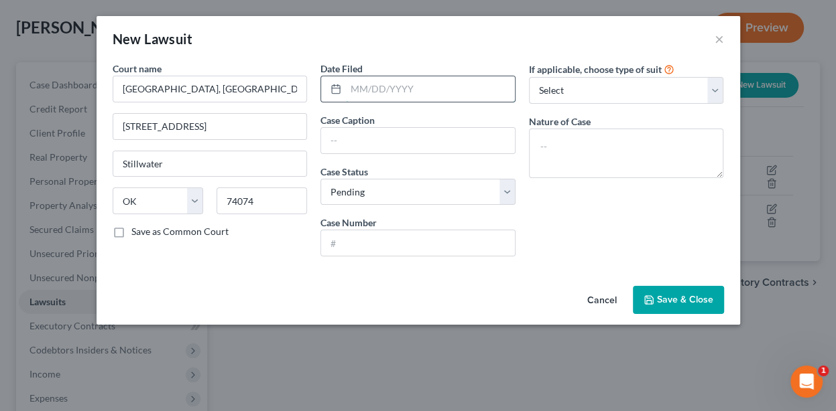
click at [367, 90] on input "text" at bounding box center [430, 88] width 169 height 25
click at [383, 88] on input "text" at bounding box center [430, 88] width 169 height 25
type input "[DATE]"
click at [400, 145] on input "text" at bounding box center [418, 140] width 194 height 25
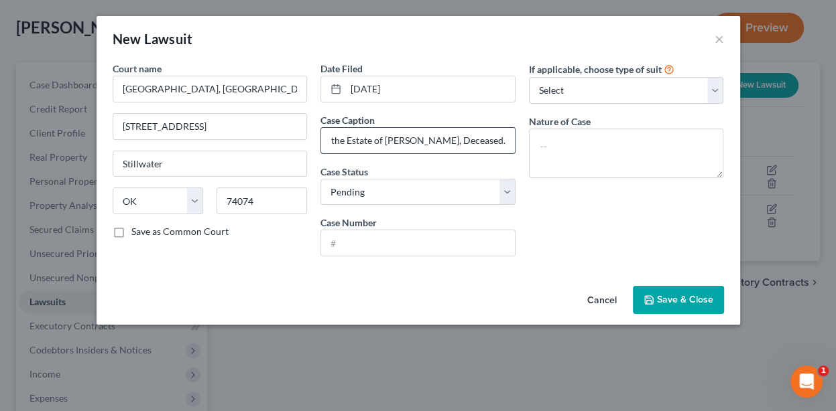
scroll to position [0, 72]
click at [468, 141] on input "In the matter of the Estate of [PERSON_NAME], Deceased." at bounding box center [418, 140] width 194 height 25
type input "In the matter of the Estate of [PERSON_NAME], deceased."
click at [389, 184] on select "Select Pending On Appeal Concluded" at bounding box center [417, 192] width 195 height 27
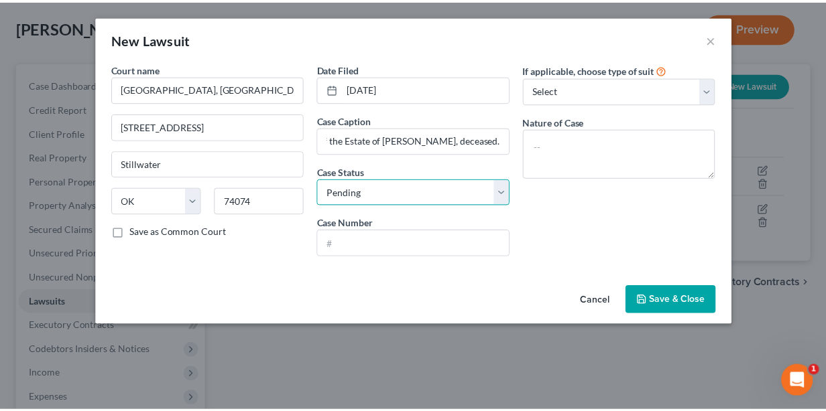
scroll to position [0, 0]
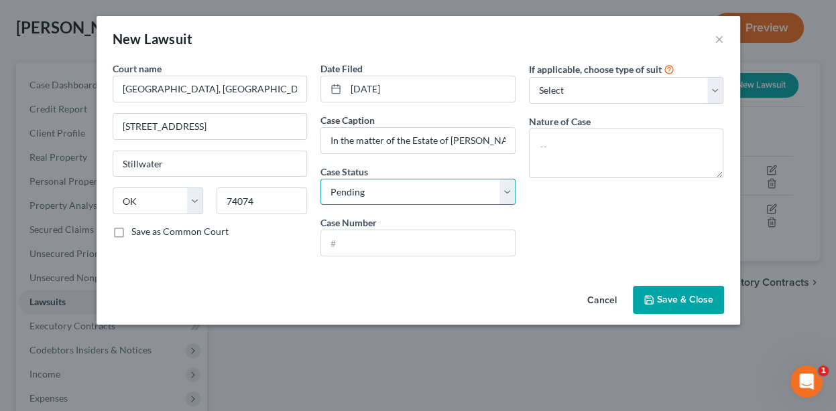
select select "2"
click at [320, 179] on select "Select Pending On Appeal Concluded" at bounding box center [417, 192] width 195 height 27
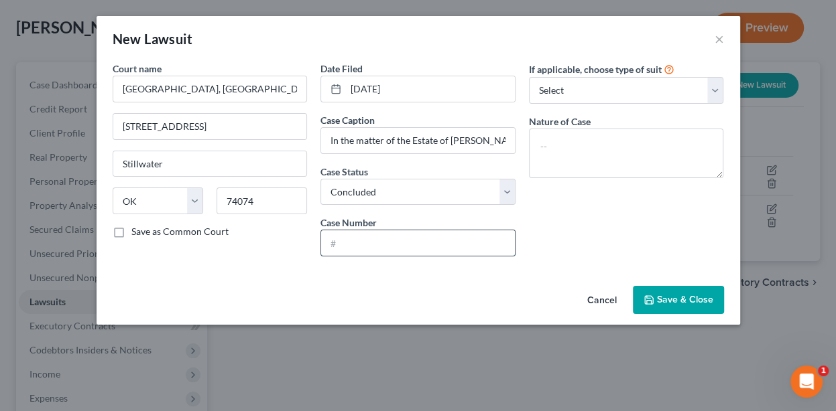
click at [373, 251] on input "text" at bounding box center [418, 243] width 194 height 25
type input "PB-2022-131"
click at [682, 295] on span "Save & Close" at bounding box center [685, 299] width 56 height 11
